Goal: Task Accomplishment & Management: Use online tool/utility

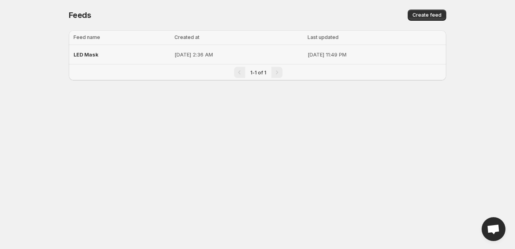
click at [111, 53] on div "LED Mask" at bounding box center [122, 54] width 96 height 14
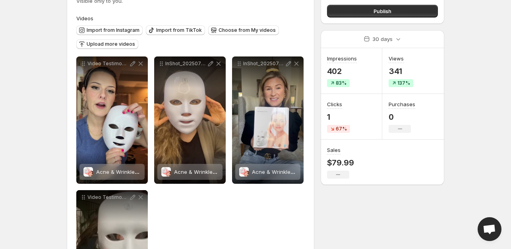
scroll to position [79, 0]
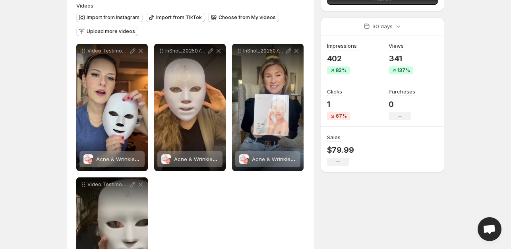
click at [339, 159] on icon "No change" at bounding box center [338, 162] width 4 height 6
click at [339, 150] on p "$79.99" at bounding box center [340, 150] width 27 height 10
click at [340, 159] on div "No change" at bounding box center [338, 162] width 22 height 8
click at [398, 113] on icon "No change" at bounding box center [400, 116] width 4 height 6
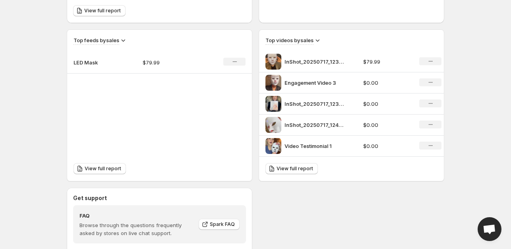
scroll to position [238, 0]
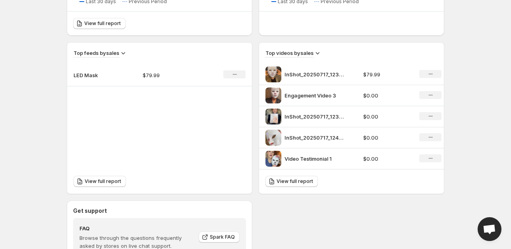
click at [311, 73] on p "InShot_20250717_123901872" at bounding box center [314, 74] width 60 height 8
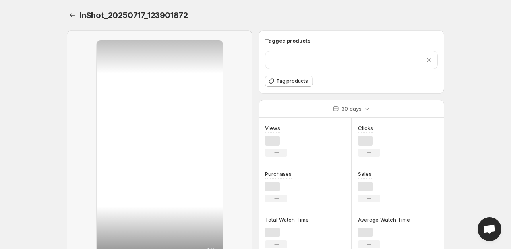
click at [428, 71] on div "Tagged products Remove product Tag products" at bounding box center [351, 62] width 173 height 50
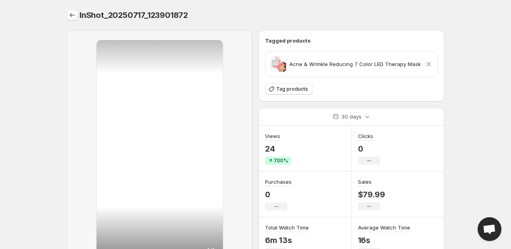
click at [72, 14] on icon "Settings" at bounding box center [72, 15] width 8 height 8
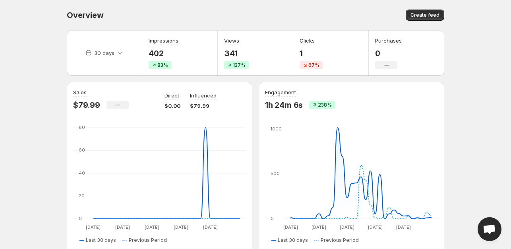
click at [320, 43] on div "Clicks" at bounding box center [311, 41] width 23 height 9
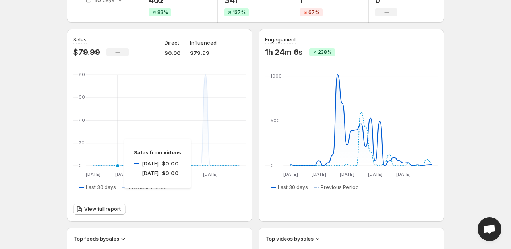
scroll to position [159, 0]
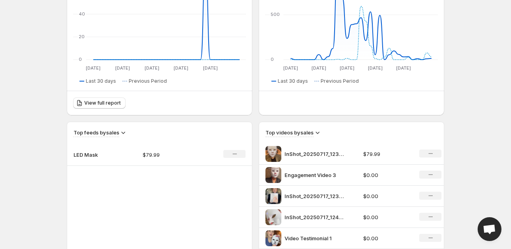
click at [122, 132] on icon at bounding box center [123, 132] width 8 height 8
click at [122, 190] on span "Purchases" at bounding box center [124, 188] width 27 height 8
click at [125, 131] on h3 "Top feeds by purchases" at bounding box center [103, 132] width 59 height 8
click at [134, 130] on icon at bounding box center [137, 132] width 8 height 8
click at [135, 172] on span "Clicks" at bounding box center [131, 174] width 15 height 6
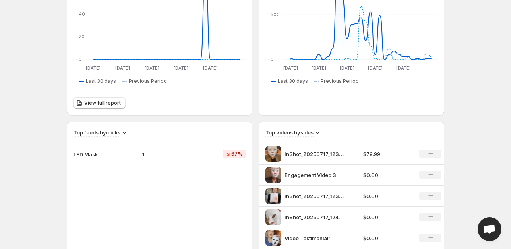
click at [124, 131] on icon at bounding box center [124, 132] width 8 height 8
click at [120, 146] on span "Sales" at bounding box center [119, 147] width 14 height 6
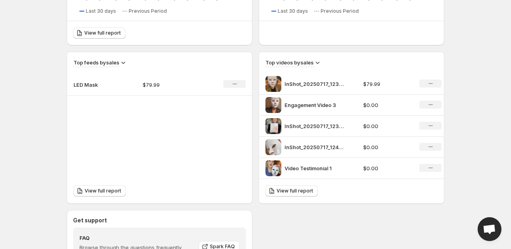
scroll to position [238, 0]
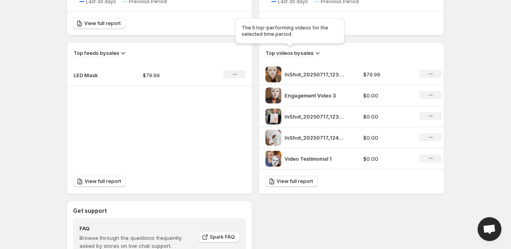
click at [313, 52] on h3 "Top videos by sales" at bounding box center [289, 53] width 48 height 8
click at [317, 52] on icon at bounding box center [318, 53] width 4 height 2
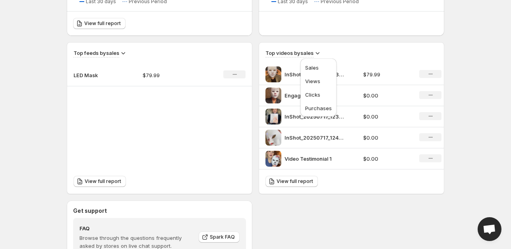
click at [339, 94] on p "Engagement Video 3" at bounding box center [314, 95] width 60 height 8
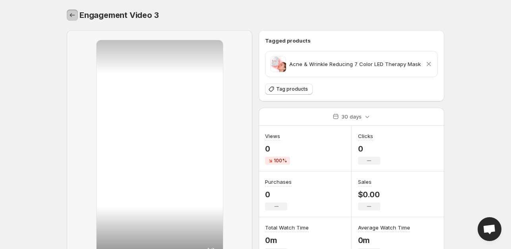
click at [74, 16] on icon "Settings" at bounding box center [72, 15] width 8 height 8
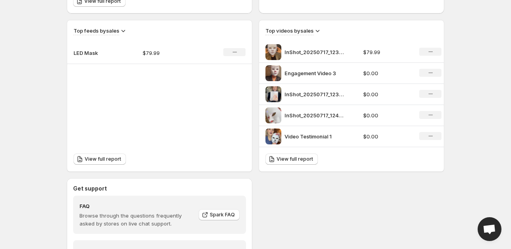
scroll to position [200, 0]
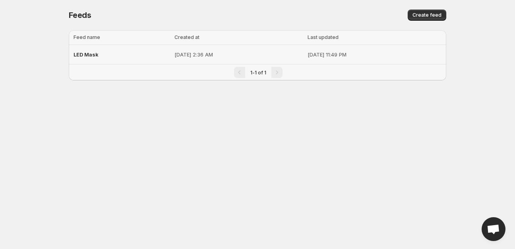
click at [99, 50] on div "LED Mask" at bounding box center [122, 54] width 96 height 14
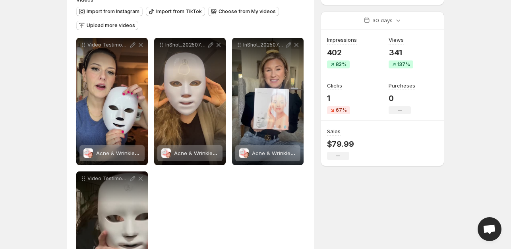
scroll to position [75, 0]
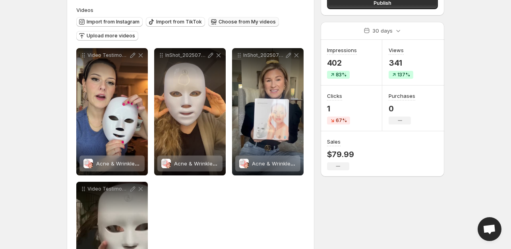
click at [231, 18] on button "Choose from My videos" at bounding box center [243, 22] width 71 height 10
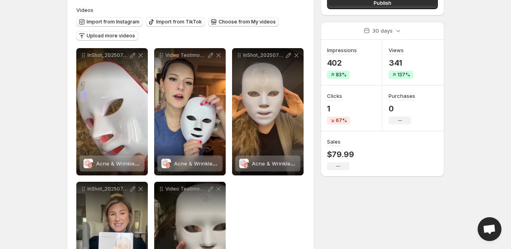
click at [244, 23] on span "Choose from My videos" at bounding box center [247, 22] width 57 height 6
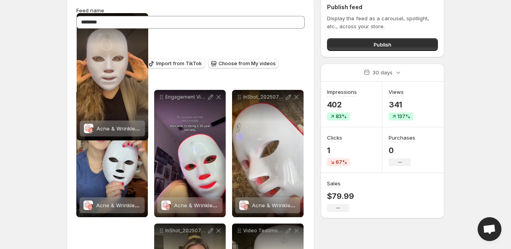
scroll to position [0, 0]
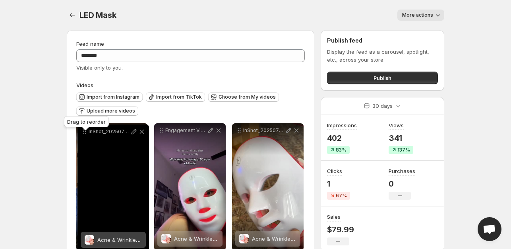
drag, startPoint x: 83, startPoint y: 108, endPoint x: 83, endPoint y: 131, distance: 22.6
click at [83, 131] on body "**********" at bounding box center [255, 124] width 511 height 249
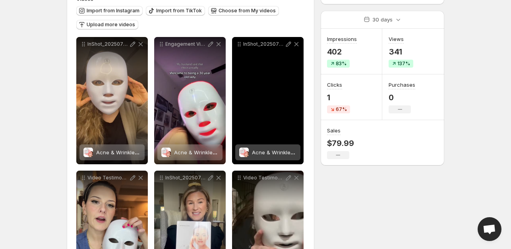
scroll to position [75, 0]
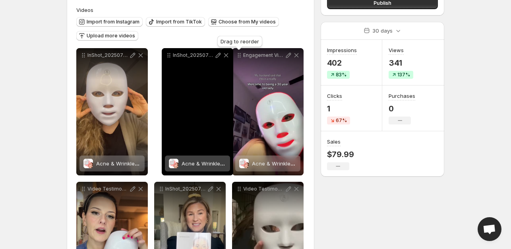
drag, startPoint x: 240, startPoint y: 58, endPoint x: 170, endPoint y: 58, distance: 70.3
click at [170, 58] on icon at bounding box center [169, 55] width 8 height 8
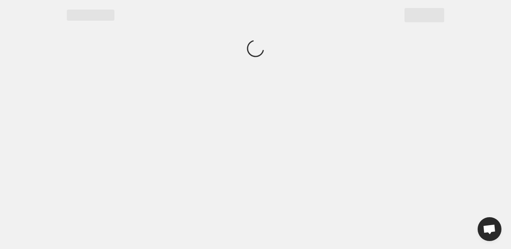
scroll to position [0, 0]
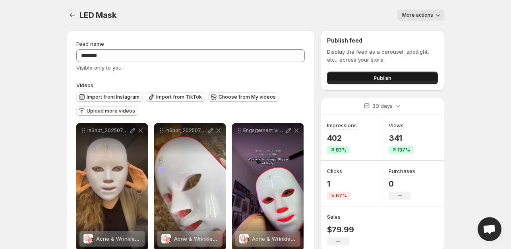
click at [393, 78] on button "Publish" at bounding box center [382, 78] width 111 height 13
click at [400, 75] on button "Publish" at bounding box center [382, 78] width 111 height 13
